Goal: Task Accomplishment & Management: Manage account settings

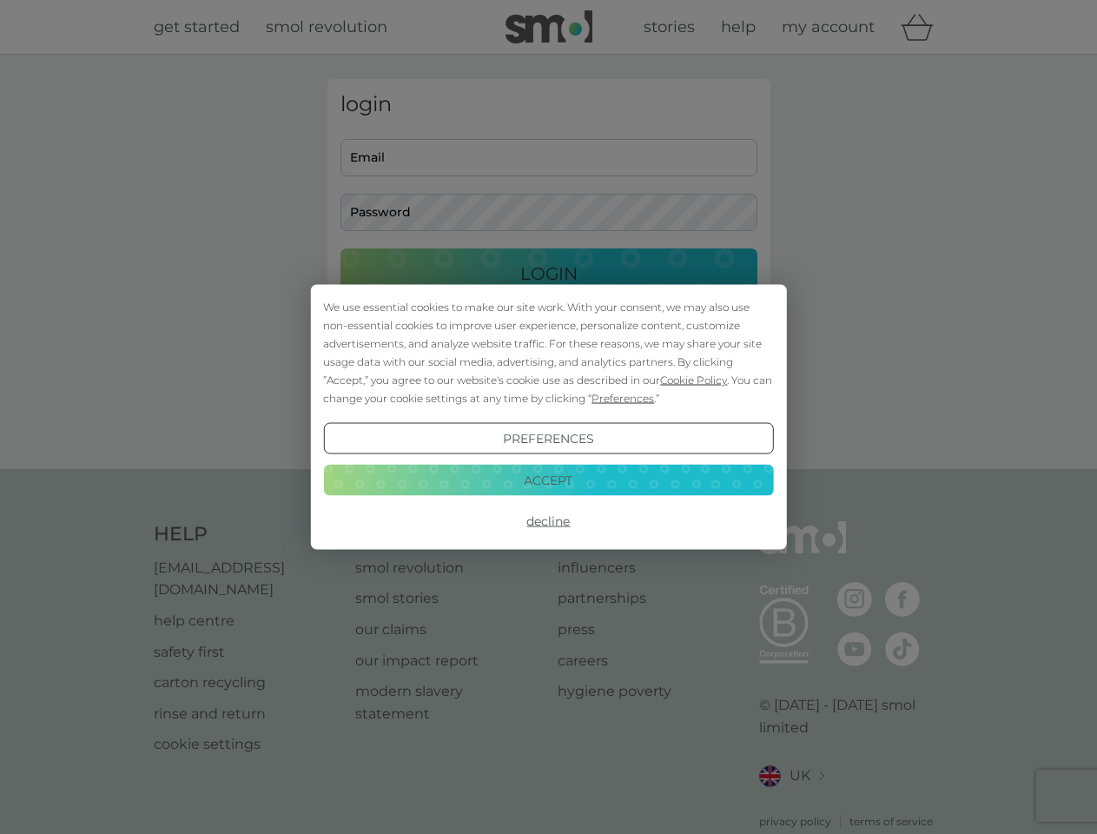
click at [694, 380] on span "Cookie Policy" at bounding box center [693, 380] width 67 height 13
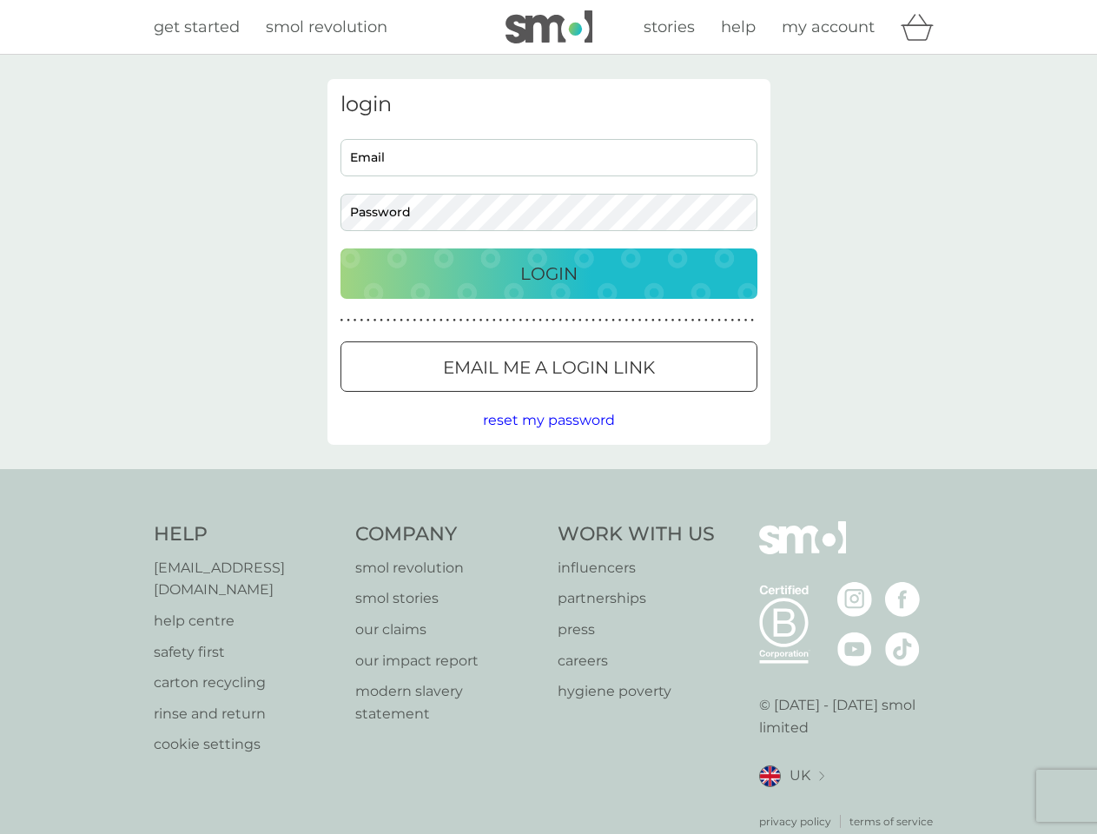
click at [621, 398] on div "login Email Password Login ● ● ● ● ● ● ● ● ● ● ● ● ● ● ● ● ● ● ● ● ● ● ● ● ● ● …" at bounding box center [548, 262] width 443 height 366
click at [548, 439] on div "login Email Password Login ● ● ● ● ● ● ● ● ● ● ● ● ● ● ● ● ● ● ● ● ● ● ● ● ● ● …" at bounding box center [548, 262] width 443 height 366
click at [548, 521] on div "Help [EMAIL_ADDRESS][DOMAIN_NAME] help centre safety first carton recycling rin…" at bounding box center [549, 675] width 790 height 308
click at [548, 480] on div "Help [EMAIL_ADDRESS][DOMAIN_NAME] help centre safety first carton recycling rin…" at bounding box center [548, 675] width 1097 height 413
